Goal: Find specific page/section: Find specific page/section

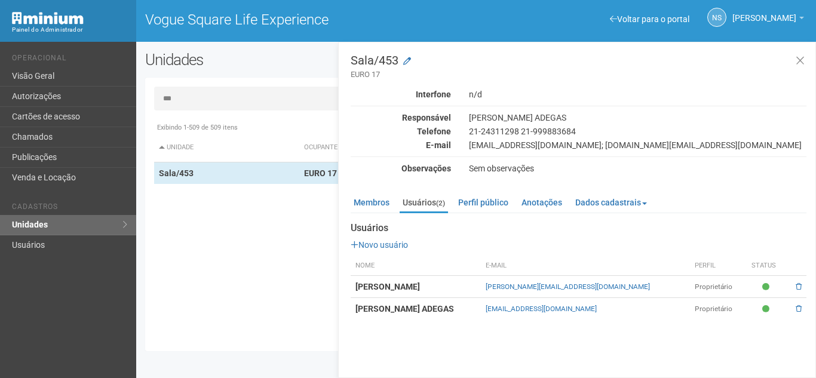
click at [230, 99] on input "***" at bounding box center [476, 99] width 644 height 24
click at [778, 13] on span "[PERSON_NAME]" at bounding box center [764, 12] width 64 height 21
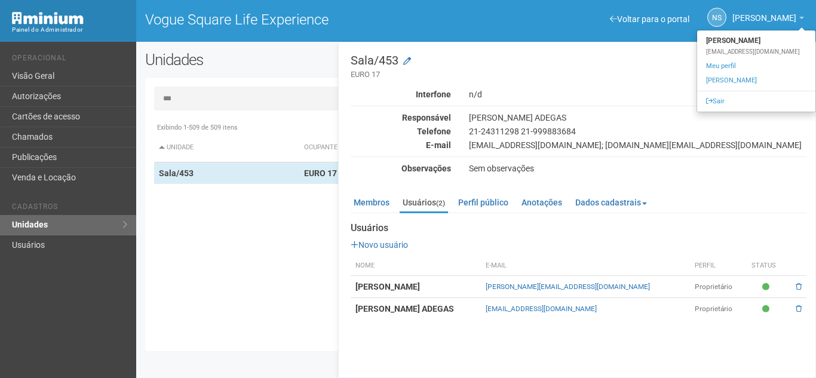
click at [625, 14] on div "NS [PERSON_NAME] [PERSON_NAME] [PERSON_NAME][EMAIL_ADDRESS][DOMAIN_NAME] Meu pe…" at bounding box center [646, 18] width 340 height 36
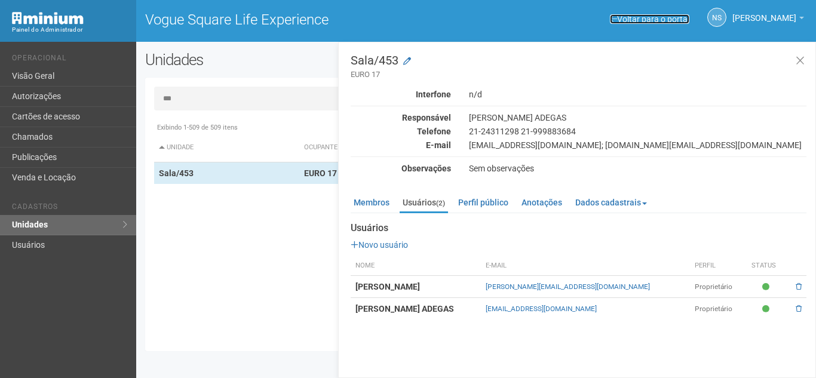
click at [657, 18] on link "Voltar para o portal" at bounding box center [649, 19] width 79 height 10
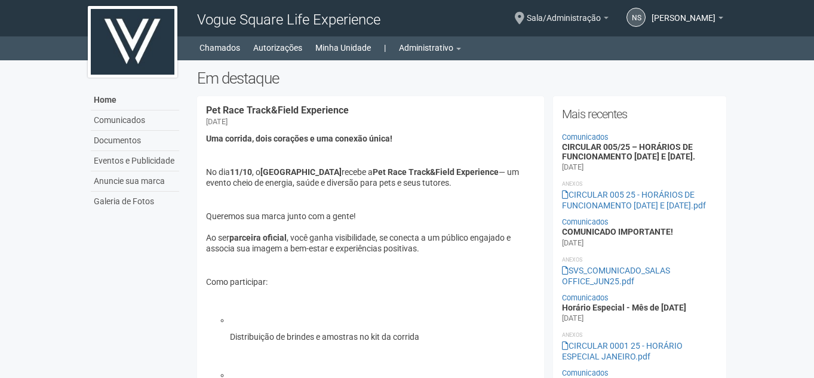
click at [609, 18] on b at bounding box center [606, 18] width 5 height 2
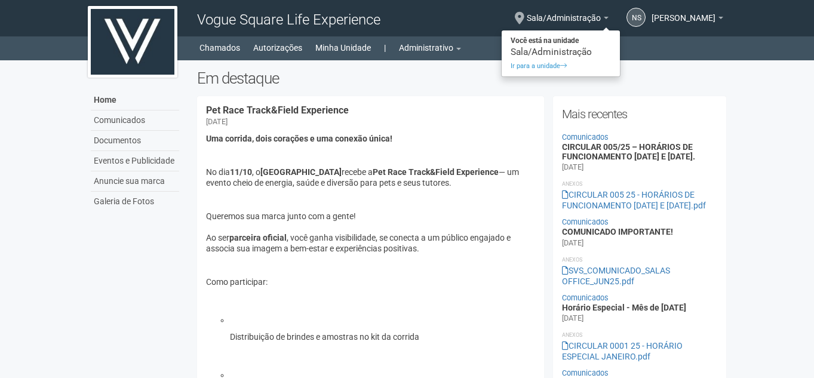
click at [475, 72] on h2 "Em destaque" at bounding box center [462, 78] width 530 height 18
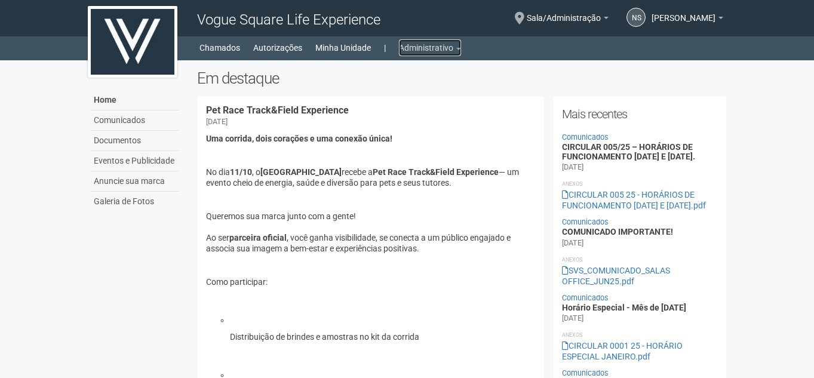
click at [414, 44] on link "Administrativo" at bounding box center [430, 47] width 62 height 17
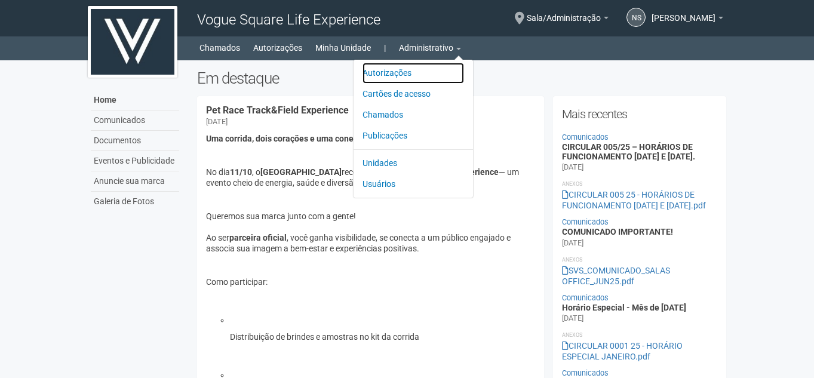
click at [414, 78] on link "Autorizações" at bounding box center [414, 73] width 102 height 21
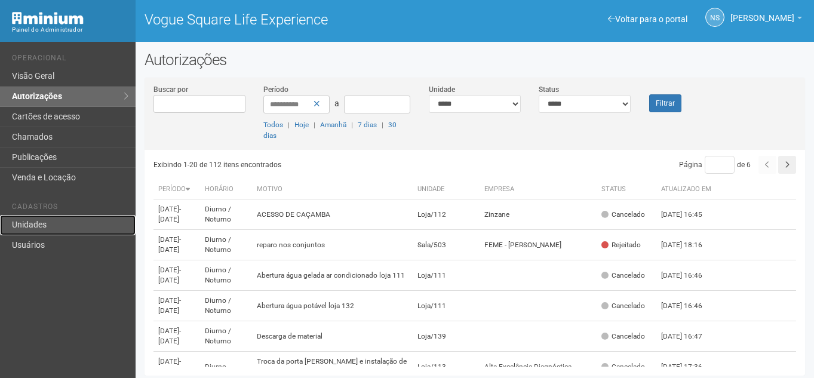
click at [90, 223] on link "Unidades" at bounding box center [68, 225] width 136 height 20
